Goal: Transaction & Acquisition: Purchase product/service

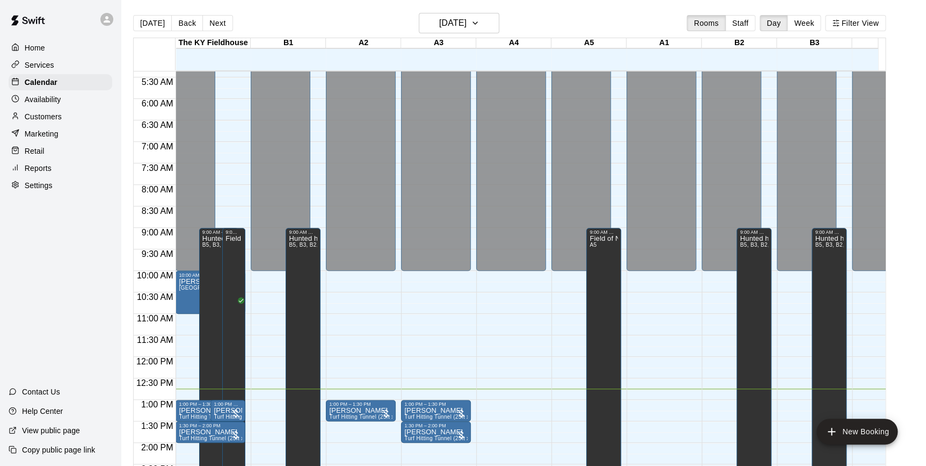
scroll to position [230, 0]
click at [365, 406] on div "1:00 PM – 1:30 PM" at bounding box center [360, 404] width 63 height 5
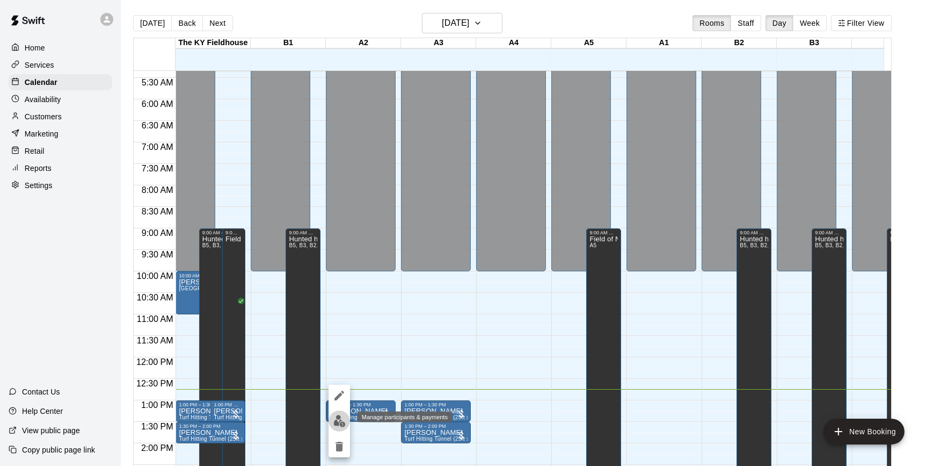
click at [338, 419] on img "edit" at bounding box center [340, 421] width 12 height 12
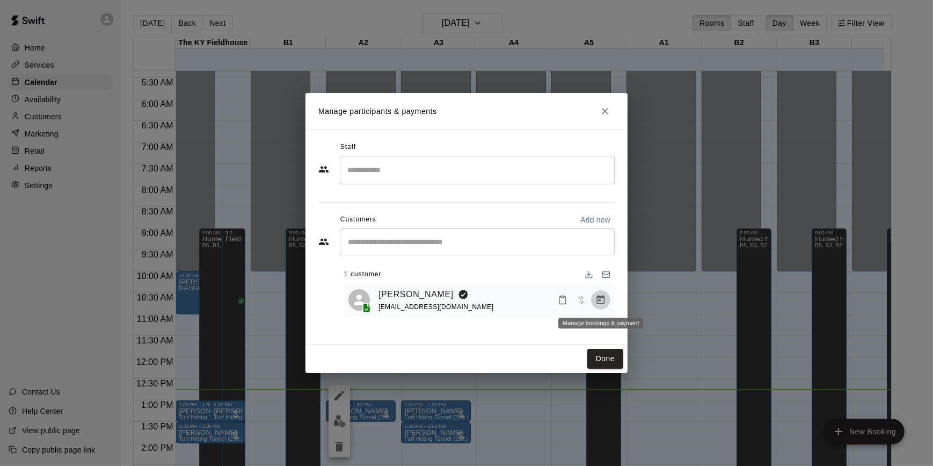
click at [601, 296] on icon "Manage bookings & payment" at bounding box center [601, 299] width 11 height 11
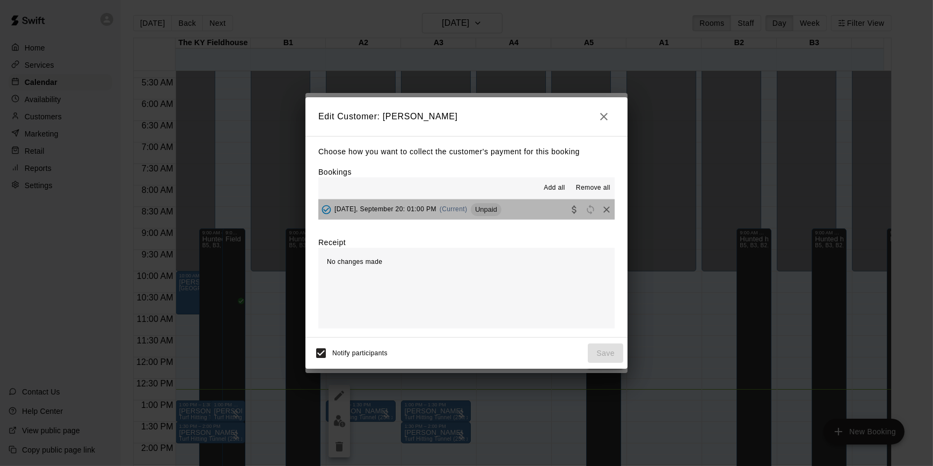
click at [539, 213] on button "Saturday, September 20: 01:00 PM (Current) Unpaid" at bounding box center [466, 209] width 296 height 20
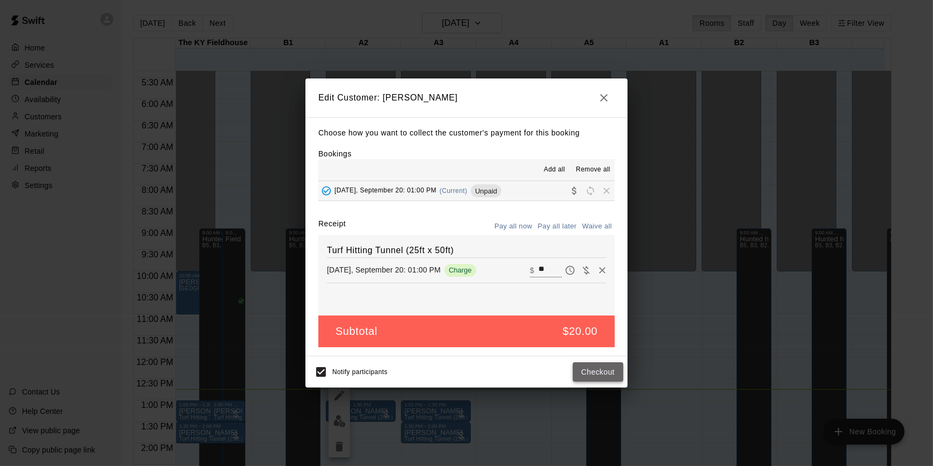
click at [584, 369] on button "Checkout" at bounding box center [598, 372] width 50 height 20
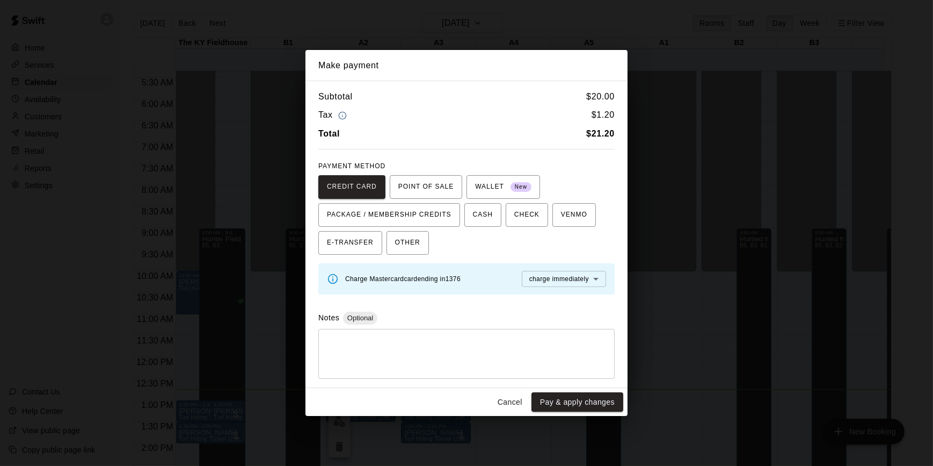
click at [515, 400] on button "Cancel" at bounding box center [510, 402] width 34 height 20
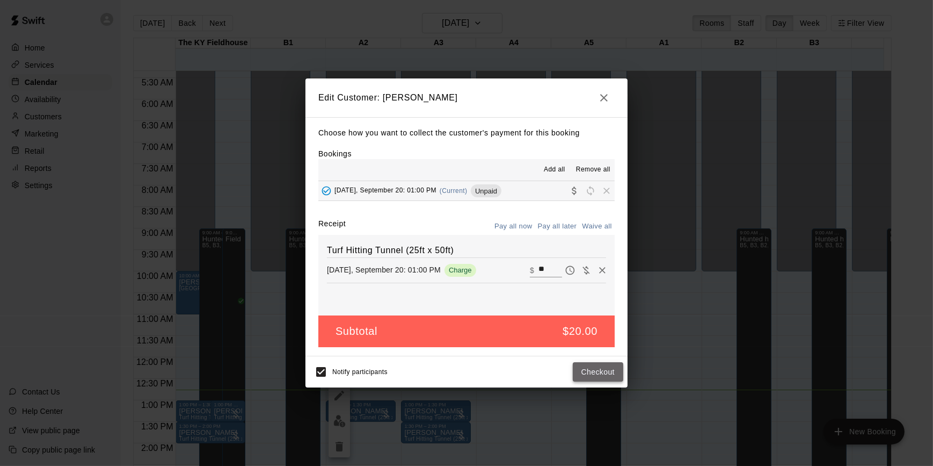
drag, startPoint x: 597, startPoint y: 363, endPoint x: 583, endPoint y: 376, distance: 19.4
click at [583, 376] on button "Checkout" at bounding box center [598, 372] width 50 height 20
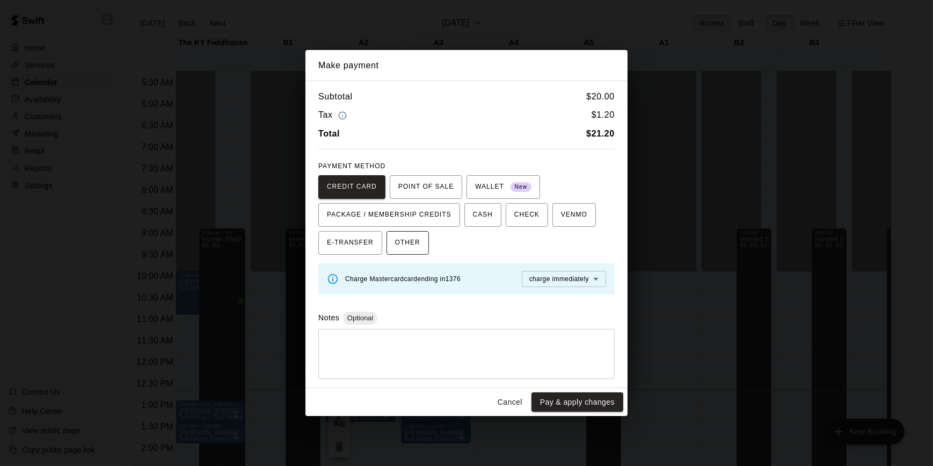
click at [416, 241] on button "OTHER" at bounding box center [408, 243] width 42 height 24
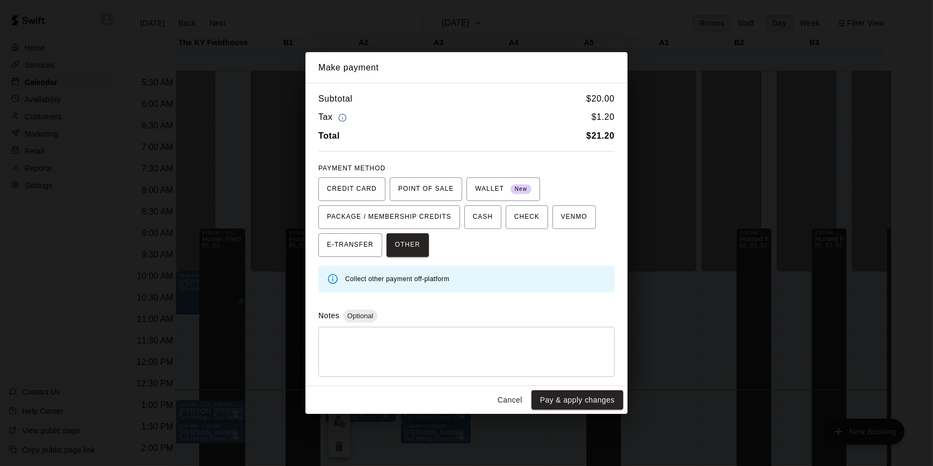
click at [423, 343] on textarea at bounding box center [466, 351] width 281 height 32
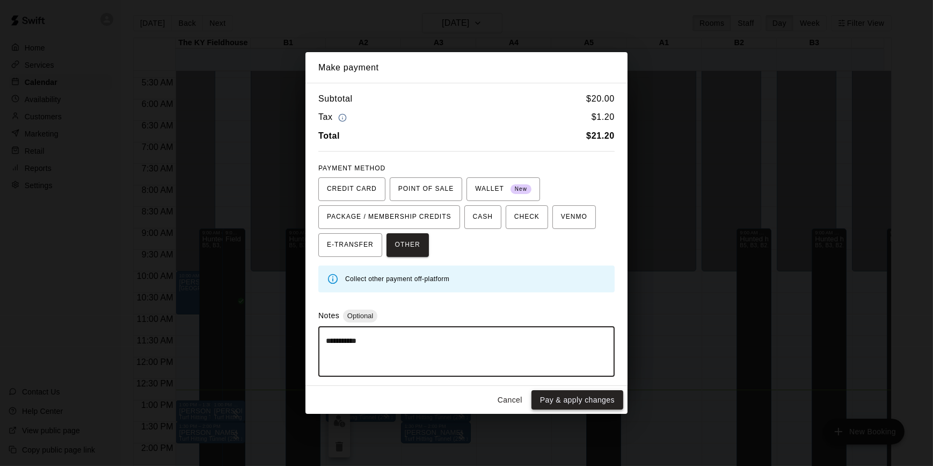
type textarea "**********"
click at [578, 397] on button "Pay & apply changes" at bounding box center [578, 400] width 92 height 20
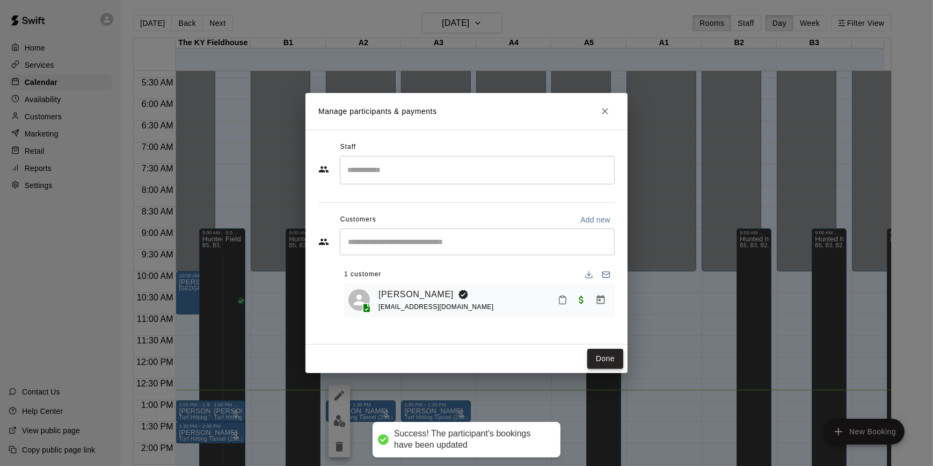
click at [610, 358] on button "Done" at bounding box center [606, 359] width 36 height 20
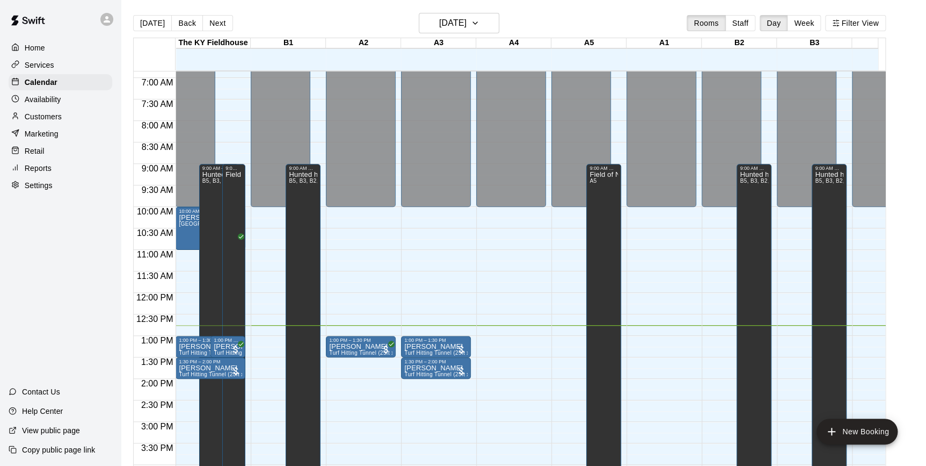
scroll to position [295, 0]
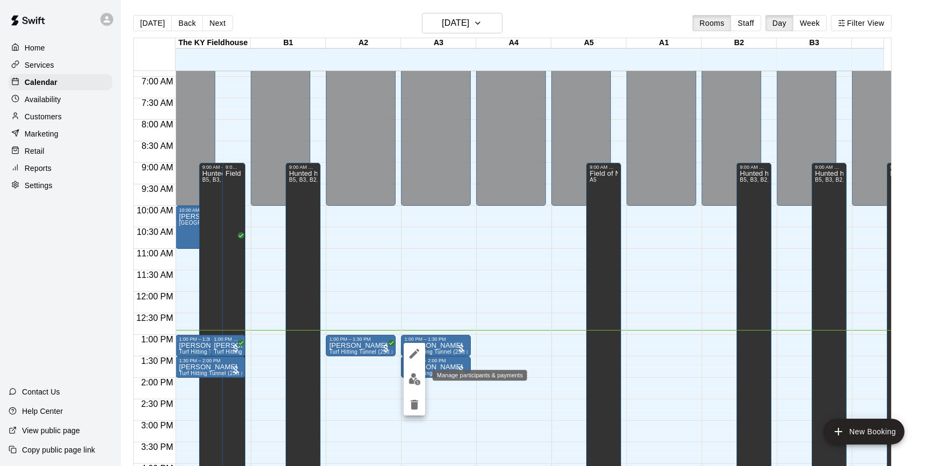
click at [413, 380] on img "edit" at bounding box center [415, 379] width 12 height 12
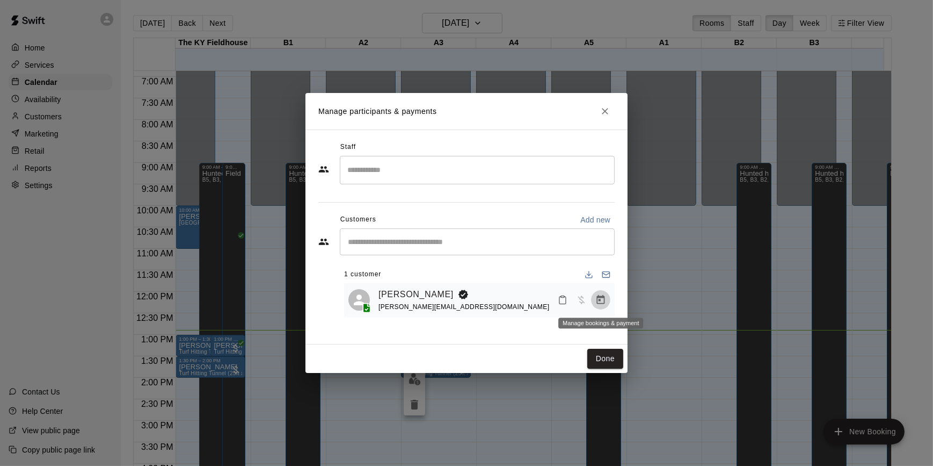
click at [596, 301] on icon "Manage bookings & payment" at bounding box center [601, 299] width 11 height 11
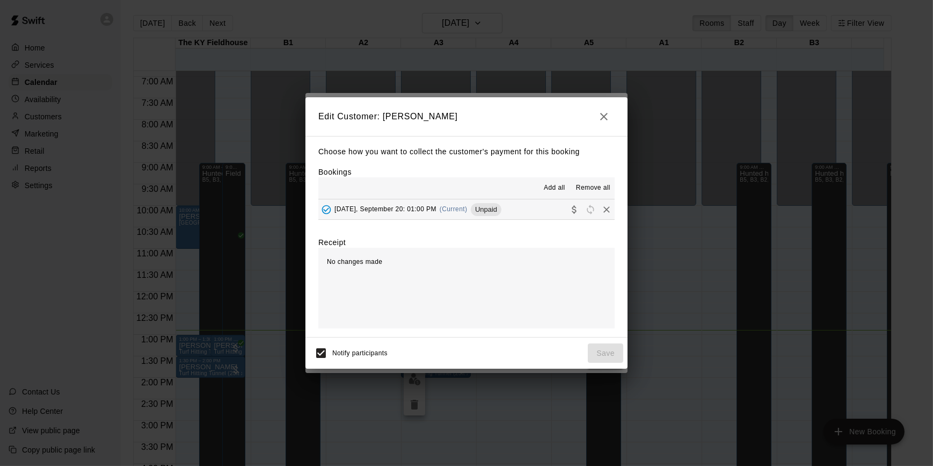
click at [425, 209] on span "Saturday, September 20: 01:00 PM" at bounding box center [386, 209] width 102 height 8
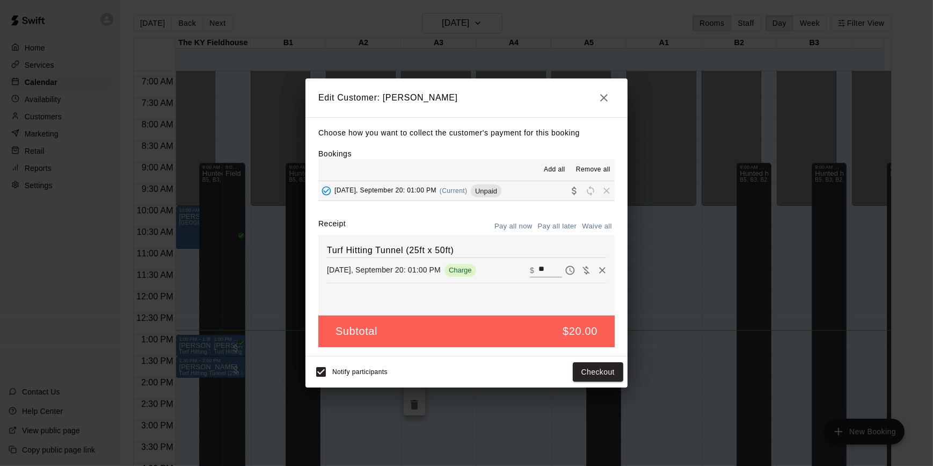
click at [601, 100] on icon "button" at bounding box center [604, 98] width 8 height 8
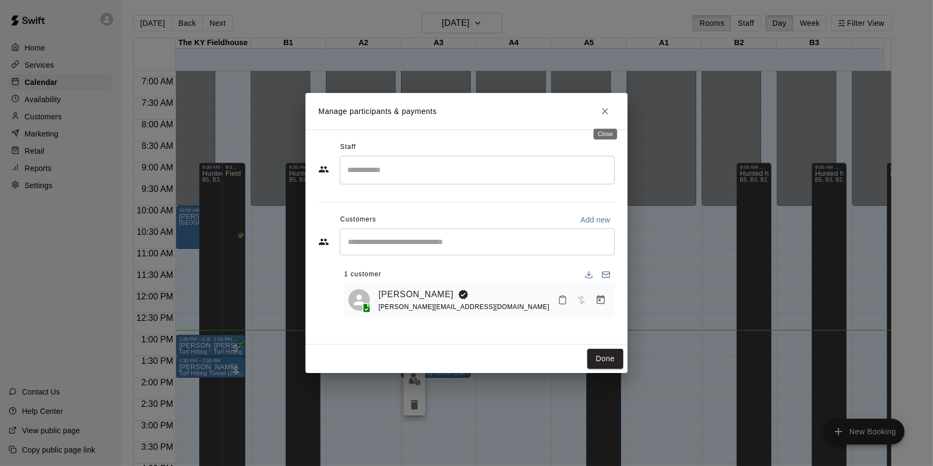
click at [604, 114] on icon "Close" at bounding box center [605, 111] width 11 height 11
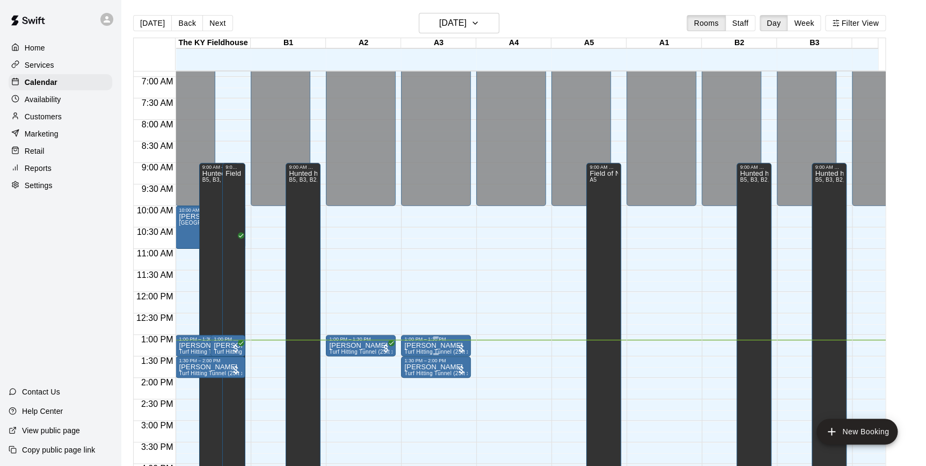
click at [434, 345] on p "[PERSON_NAME]" at bounding box center [435, 345] width 63 height 0
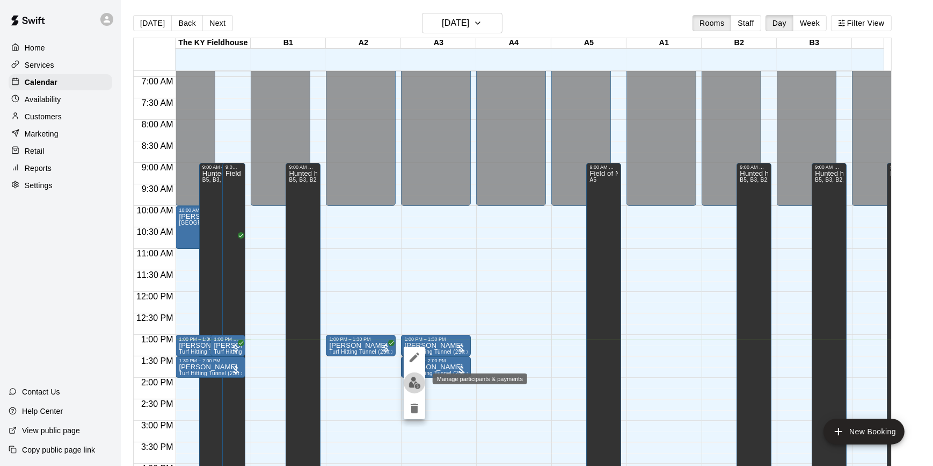
click at [414, 379] on img "edit" at bounding box center [415, 382] width 12 height 12
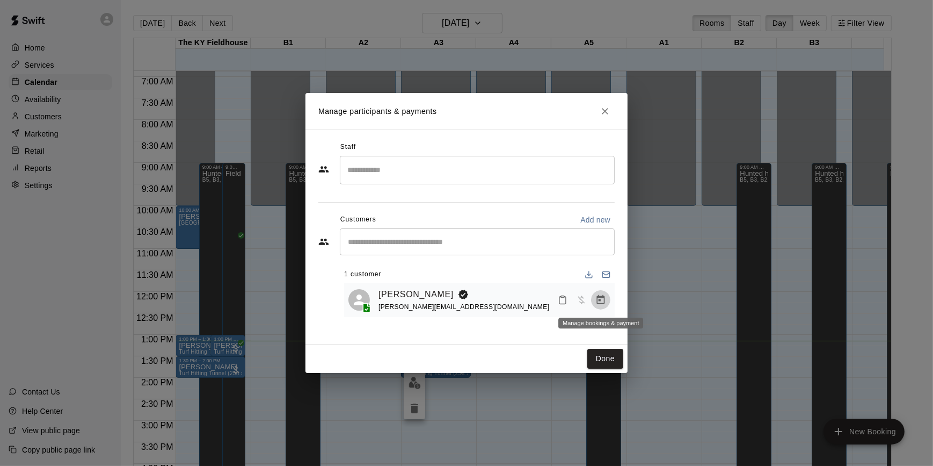
click at [600, 296] on icon "Manage bookings & payment" at bounding box center [601, 299] width 11 height 11
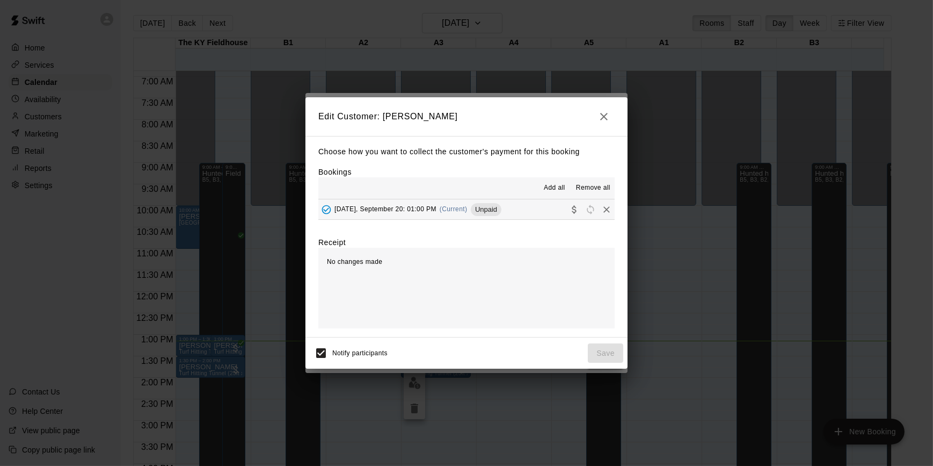
click at [515, 209] on button "Saturday, September 20: 01:00 PM (Current) Unpaid" at bounding box center [466, 209] width 296 height 20
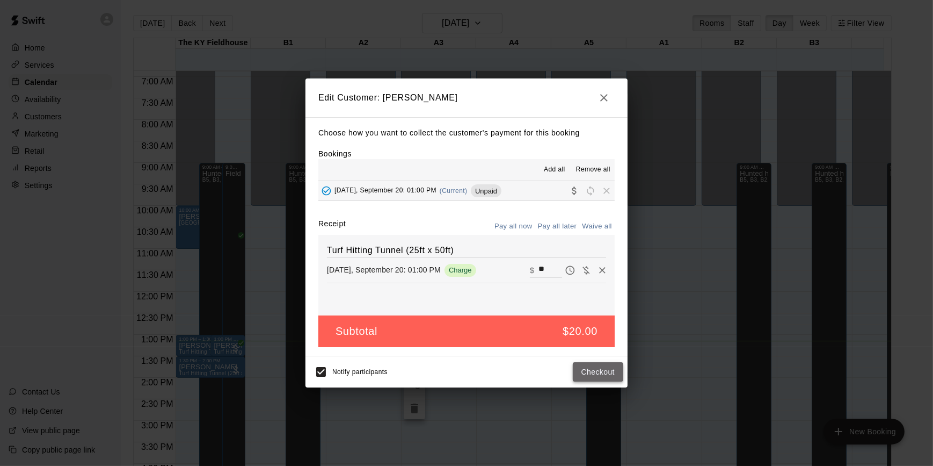
click at [597, 368] on button "Checkout" at bounding box center [598, 372] width 50 height 20
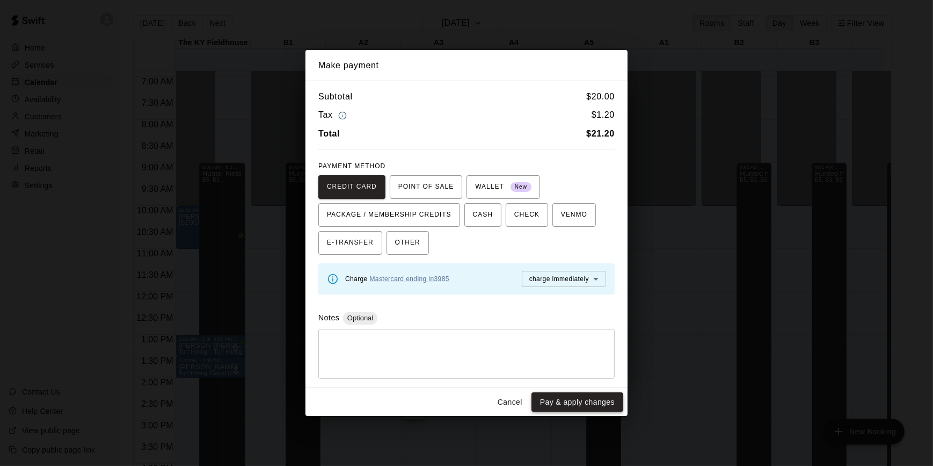
click at [592, 398] on button "Pay & apply changes" at bounding box center [578, 402] width 92 height 20
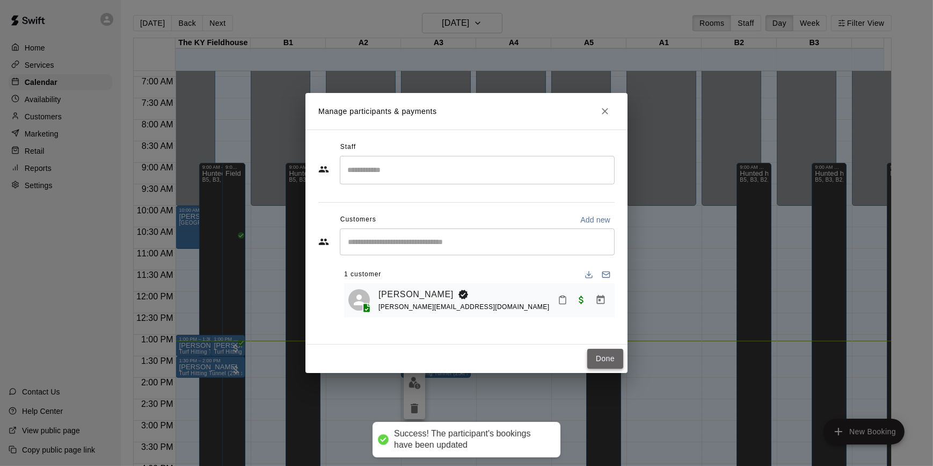
click at [610, 355] on button "Done" at bounding box center [606, 359] width 36 height 20
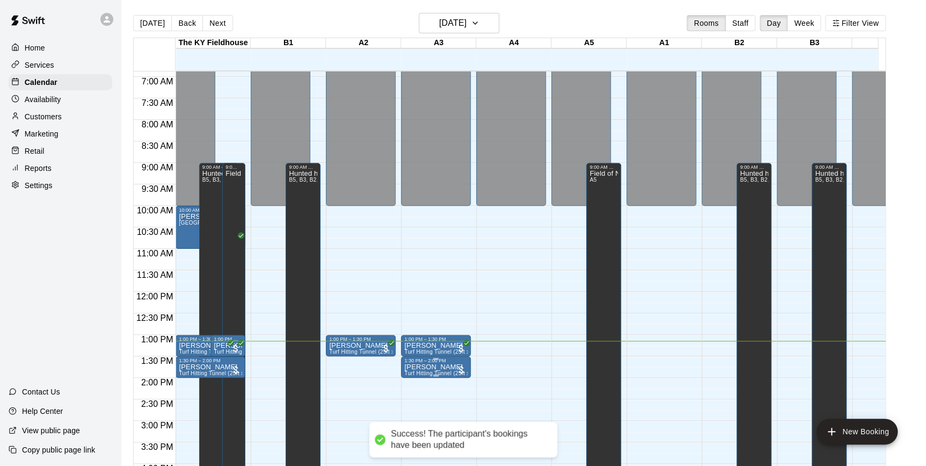
click at [451, 362] on div "1:30 PM – 2:00 PM" at bounding box center [435, 360] width 63 height 5
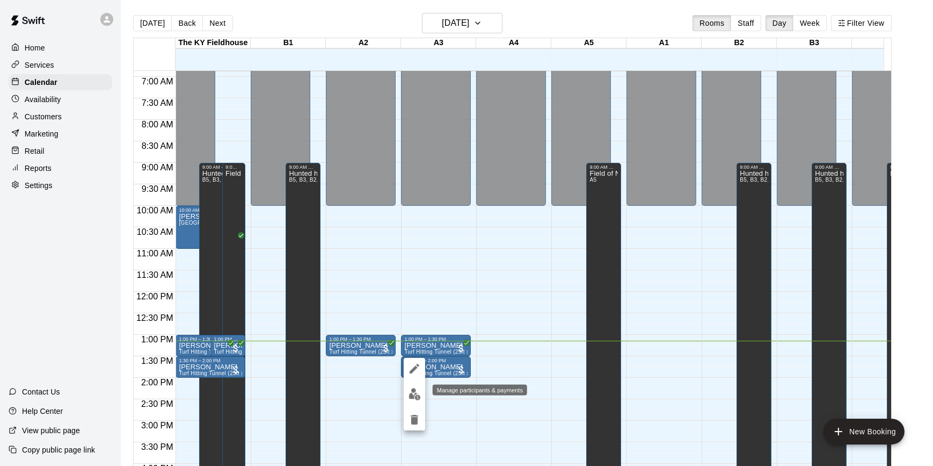
click at [407, 400] on button "edit" at bounding box center [414, 393] width 21 height 21
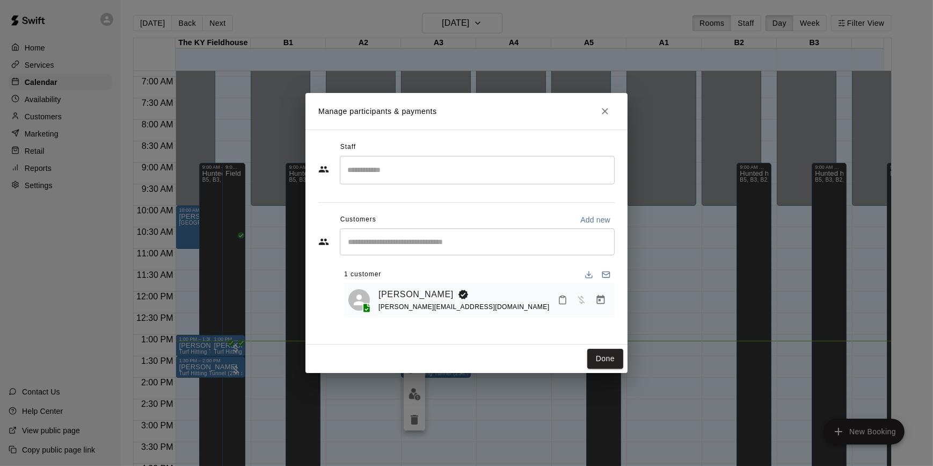
click at [494, 289] on div "Ben Winkler benjamin.winkler00@gmail.com" at bounding box center [495, 299] width 232 height 25
click at [601, 305] on icon "Manage bookings & payment" at bounding box center [601, 299] width 11 height 11
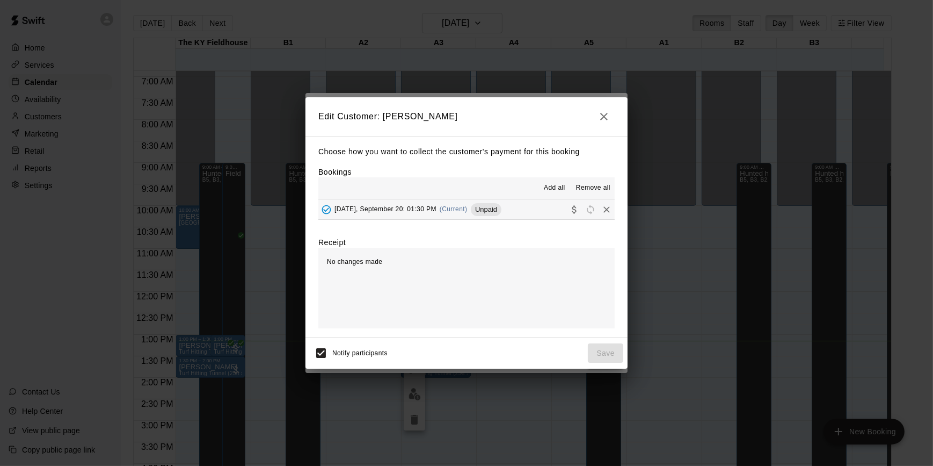
click at [531, 213] on button "Saturday, September 20: 01:30 PM (Current) Unpaid" at bounding box center [466, 209] width 296 height 20
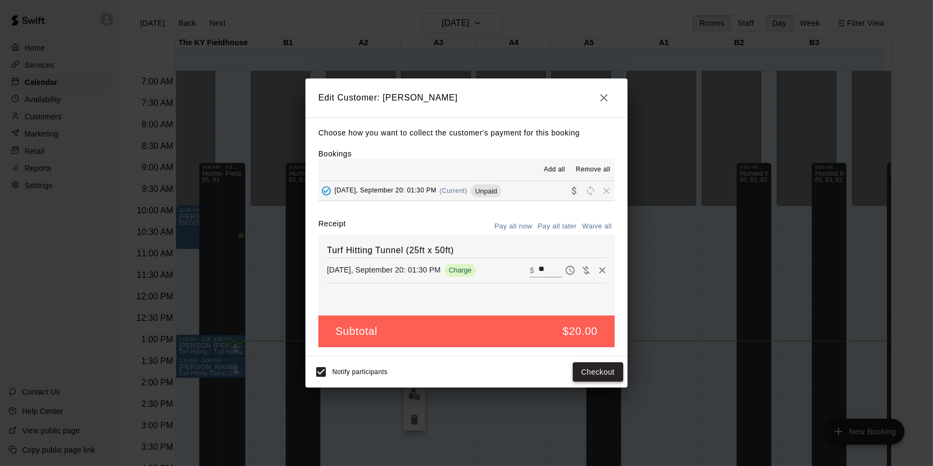
click at [599, 374] on button "Checkout" at bounding box center [598, 372] width 50 height 20
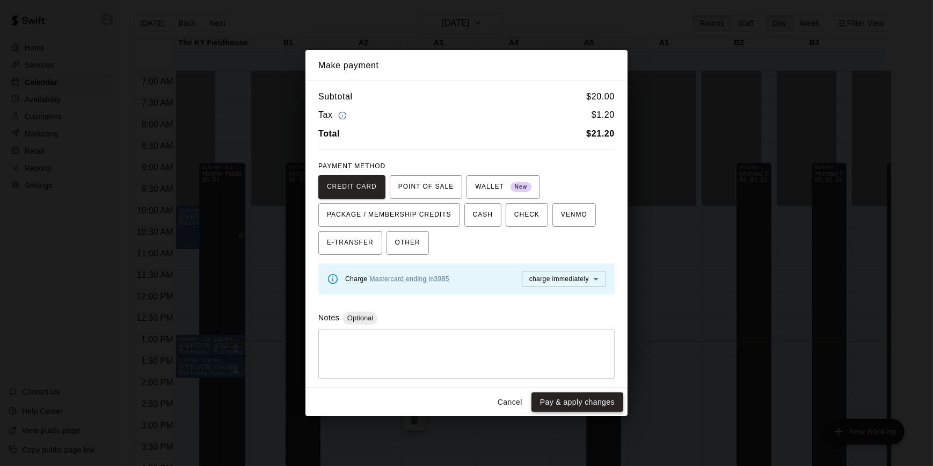
click at [592, 400] on button "Pay & apply changes" at bounding box center [578, 402] width 92 height 20
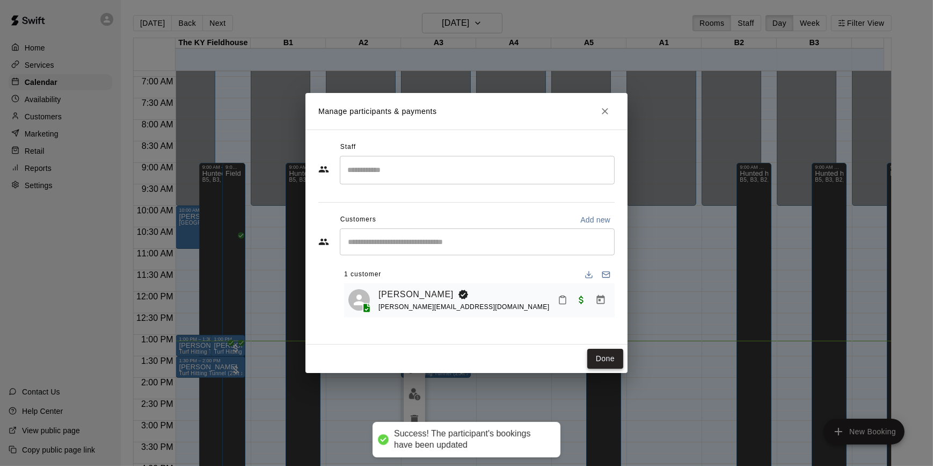
click at [612, 357] on button "Done" at bounding box center [606, 359] width 36 height 20
